Goal: Book appointment/travel/reservation

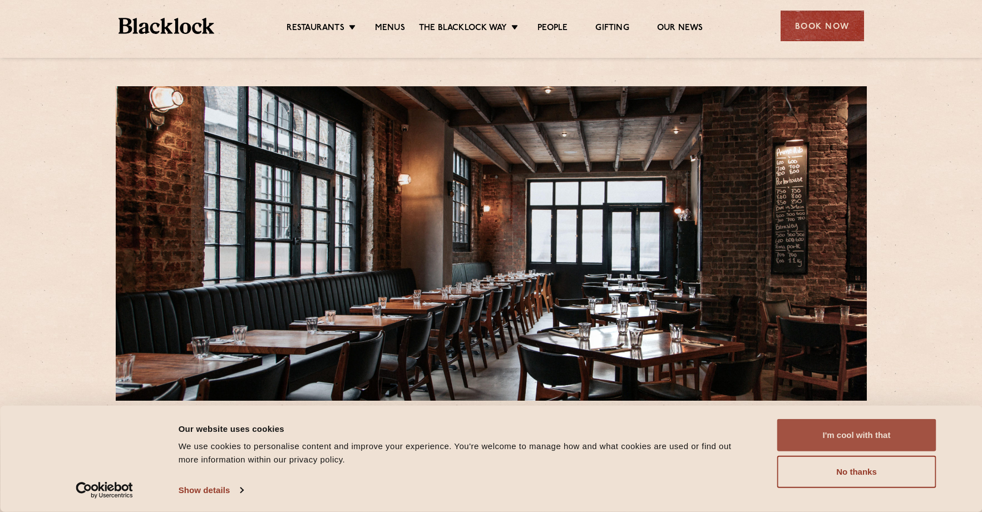
click at [803, 430] on button "I'm cool with that" at bounding box center [857, 435] width 159 height 32
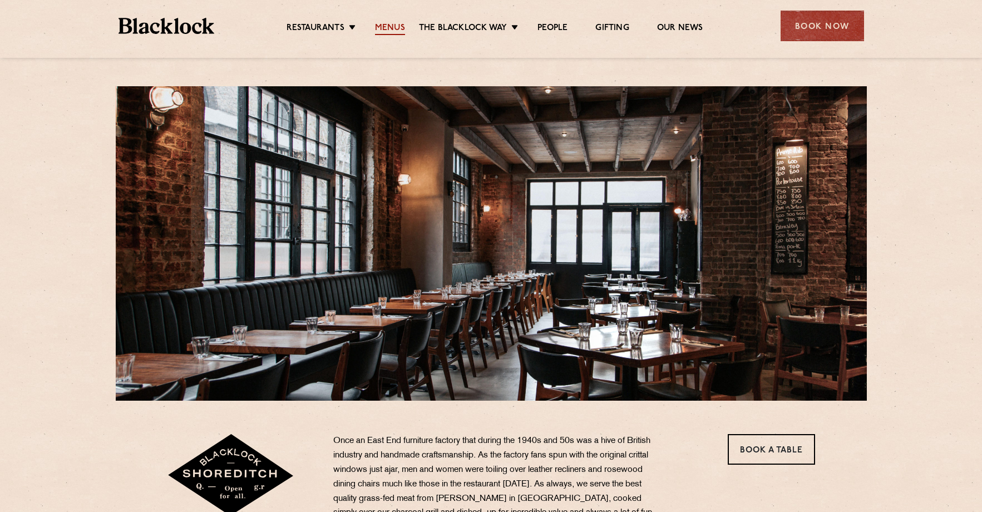
click at [395, 29] on link "Menus" at bounding box center [390, 29] width 30 height 12
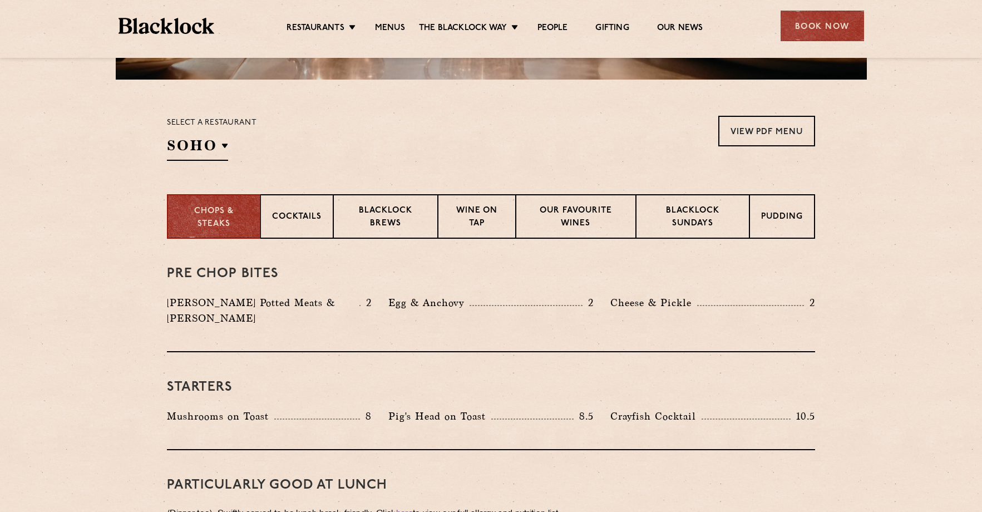
scroll to position [309, 0]
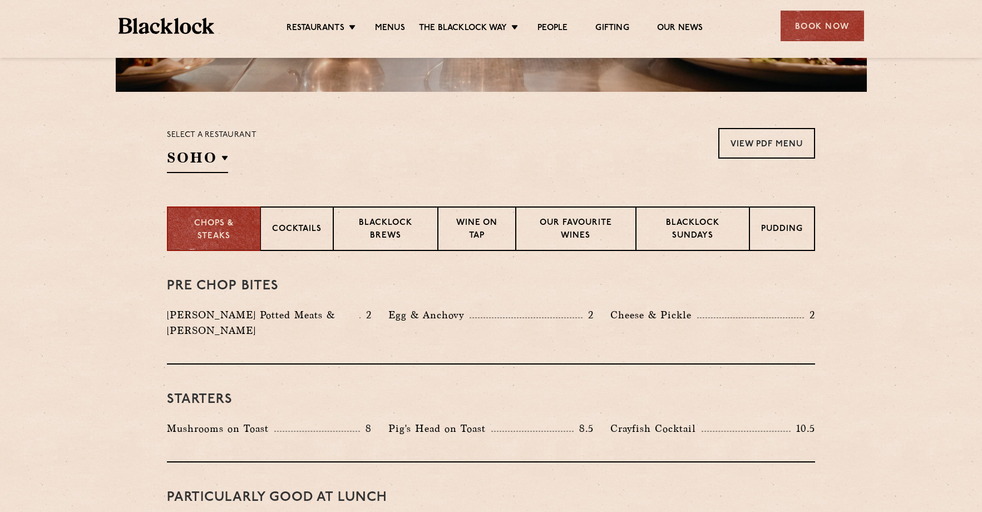
click at [230, 159] on div "Select a restaurant [GEOGRAPHIC_DATA] [GEOGRAPHIC_DATA] [GEOGRAPHIC_DATA] [GEOG…" at bounding box center [212, 150] width 90 height 45
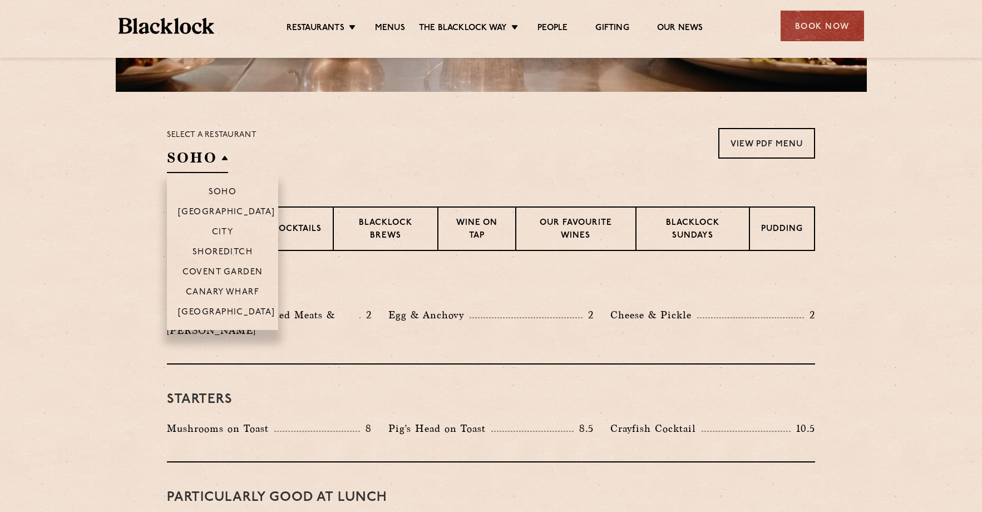
click at [223, 156] on h2 "SOHO" at bounding box center [197, 160] width 61 height 25
click at [235, 245] on li "Shoreditch" at bounding box center [222, 252] width 111 height 20
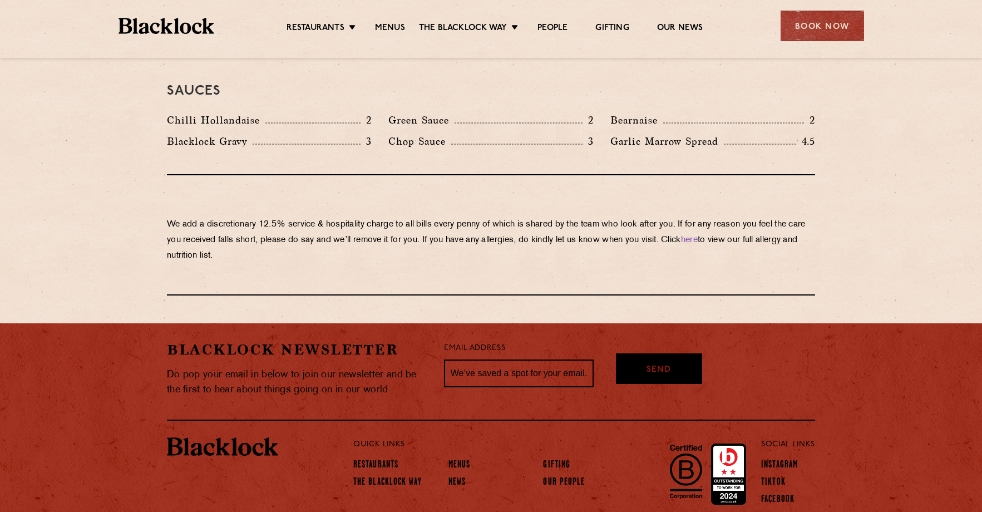
scroll to position [1912, 0]
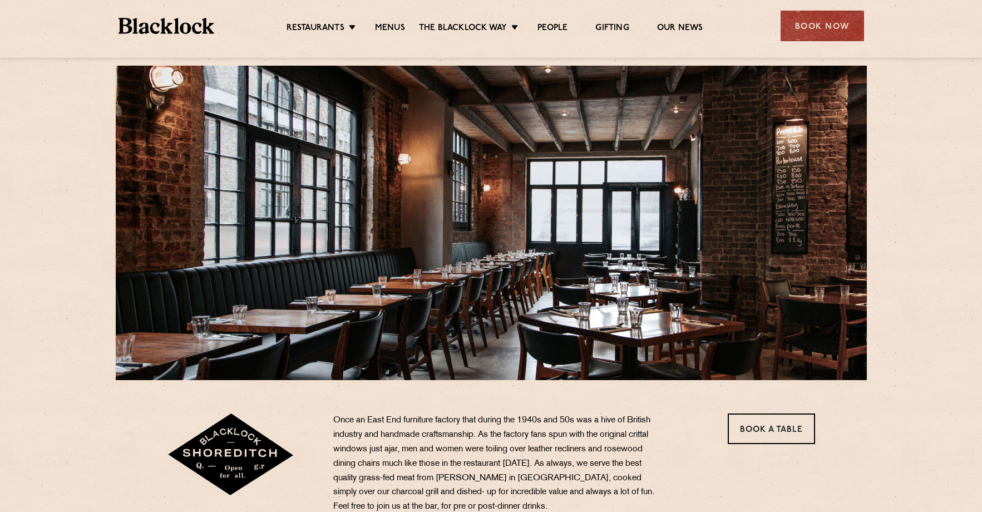
scroll to position [21, 0]
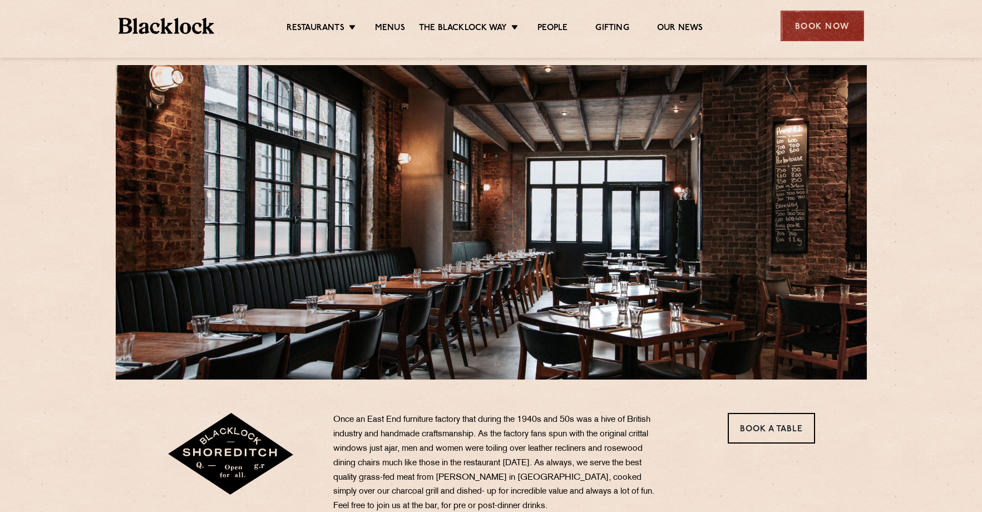
click at [808, 35] on div "Book Now" at bounding box center [822, 26] width 83 height 31
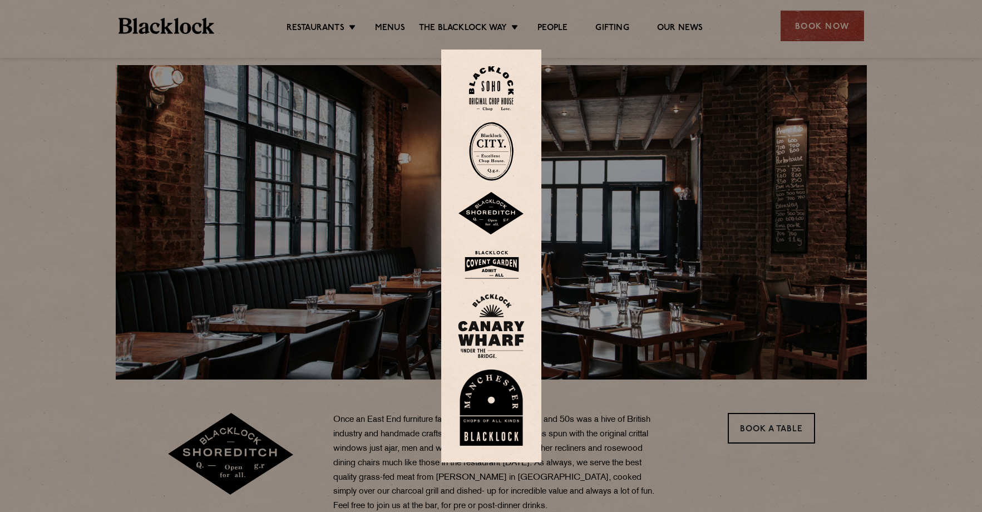
click at [510, 215] on img at bounding box center [491, 213] width 67 height 43
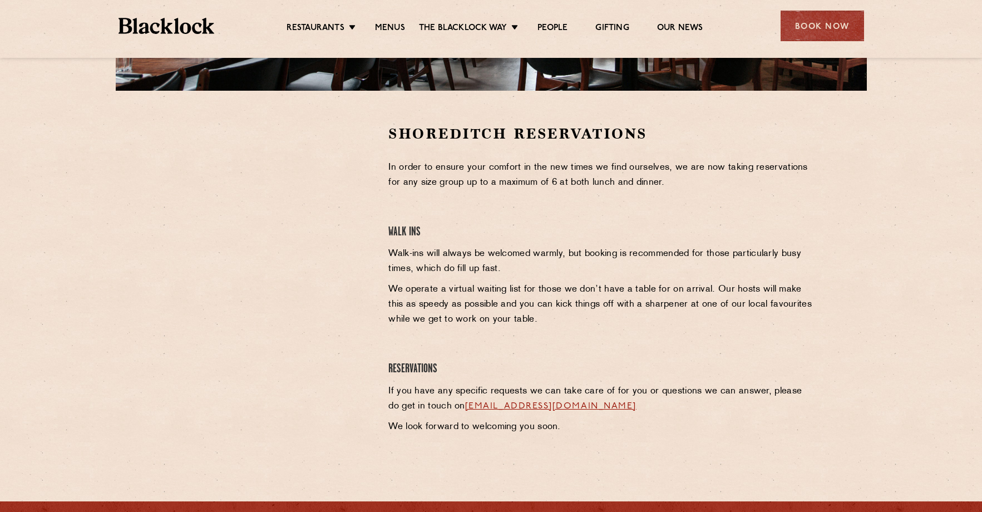
scroll to position [301, 0]
